Goal: Check status

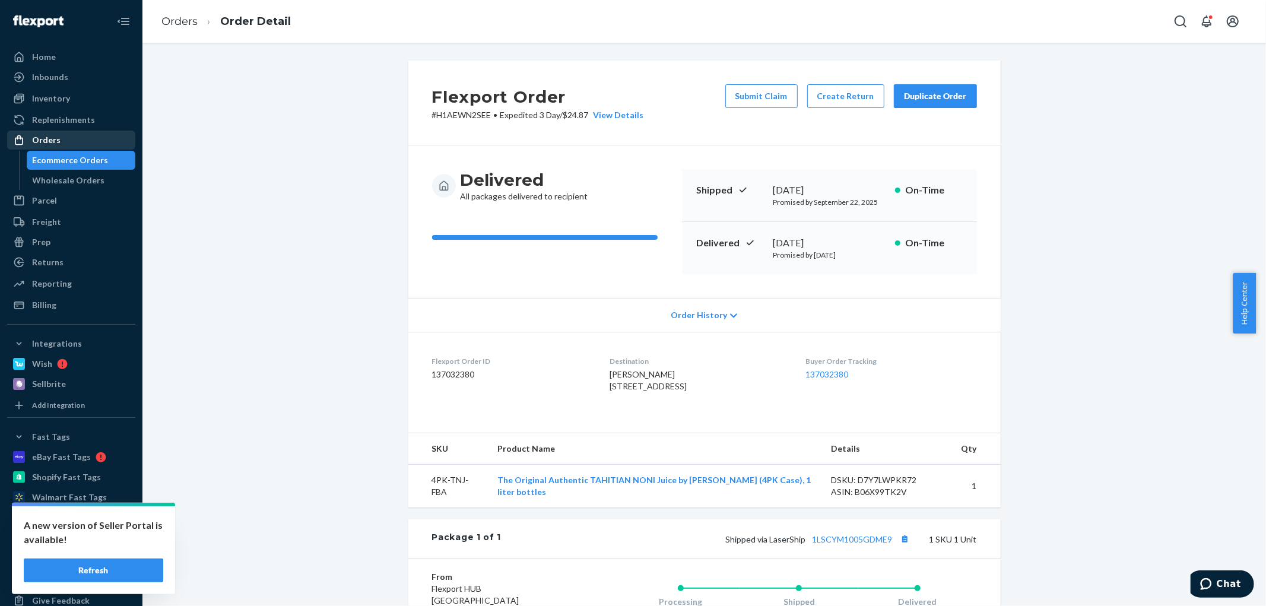
click at [43, 137] on div "Orders" at bounding box center [46, 140] width 28 height 12
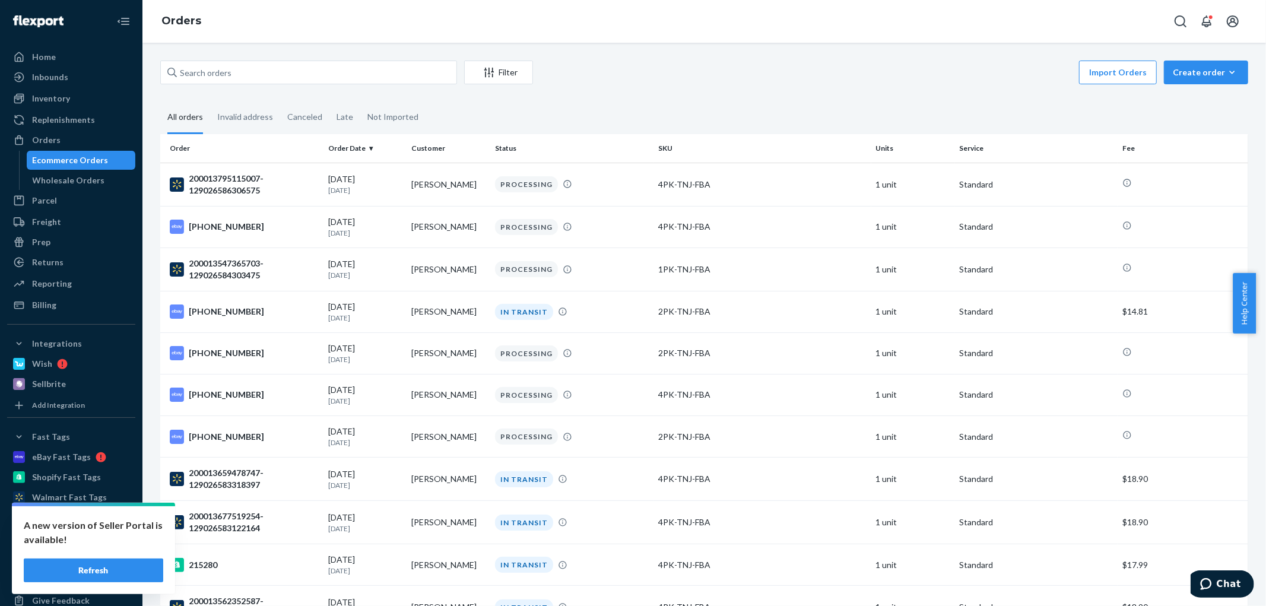
click at [127, 575] on button "Refresh" at bounding box center [94, 571] width 140 height 24
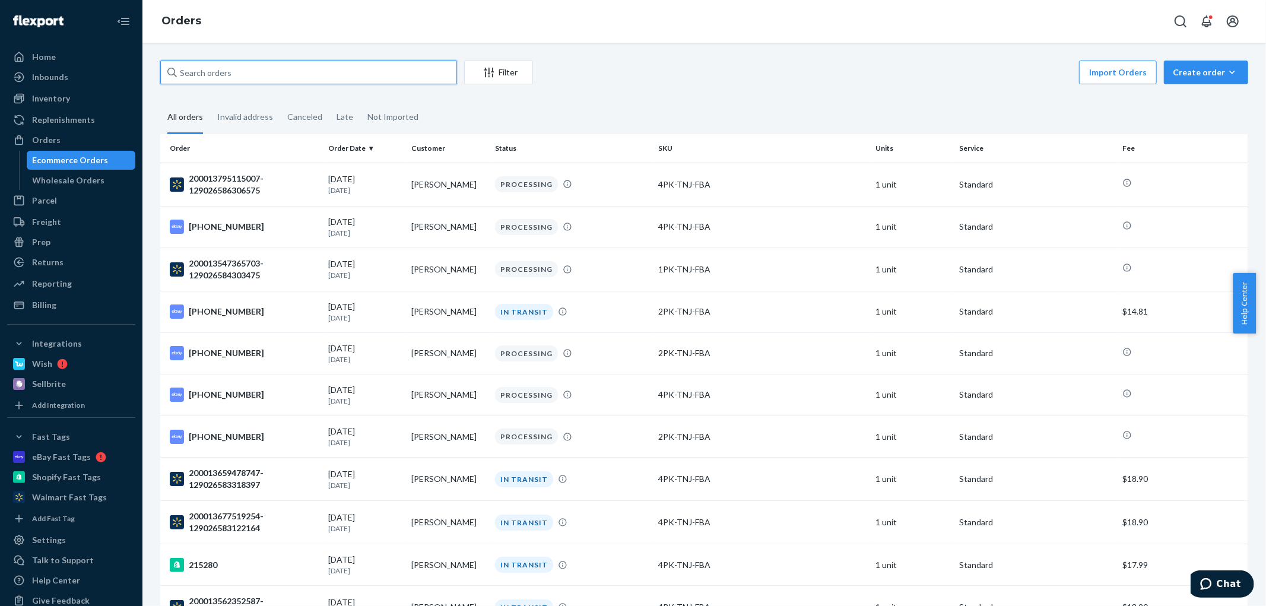
paste input "215251"
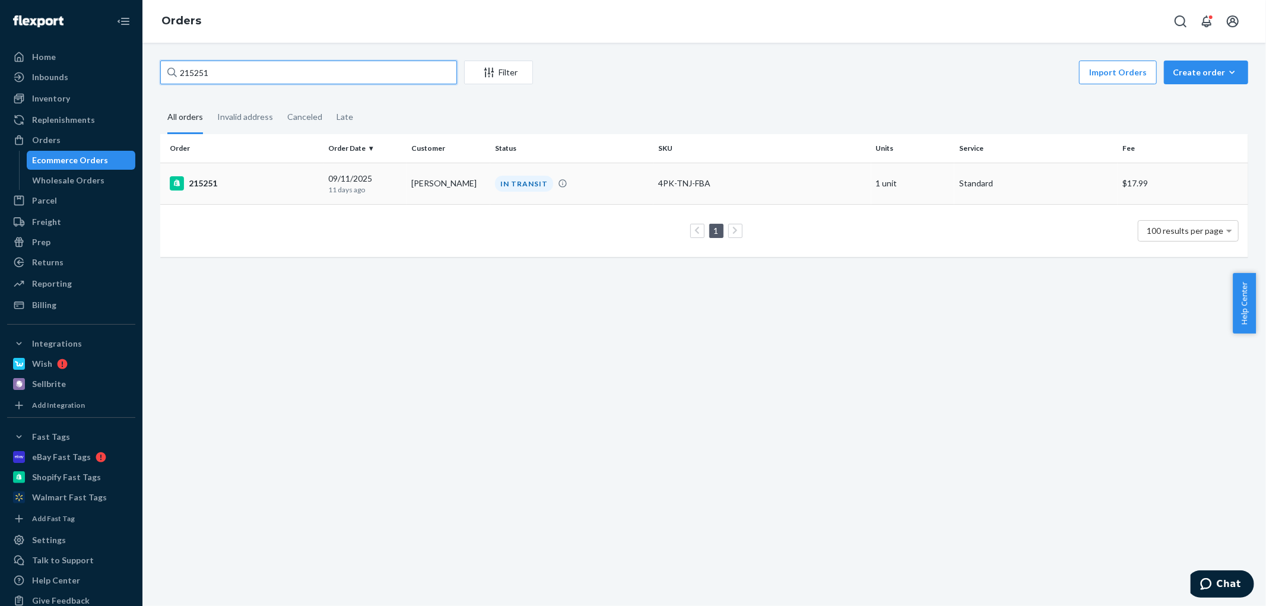
type input "215251"
click at [370, 193] on p "11 days ago" at bounding box center [365, 190] width 74 height 10
